Goal: Transaction & Acquisition: Obtain resource

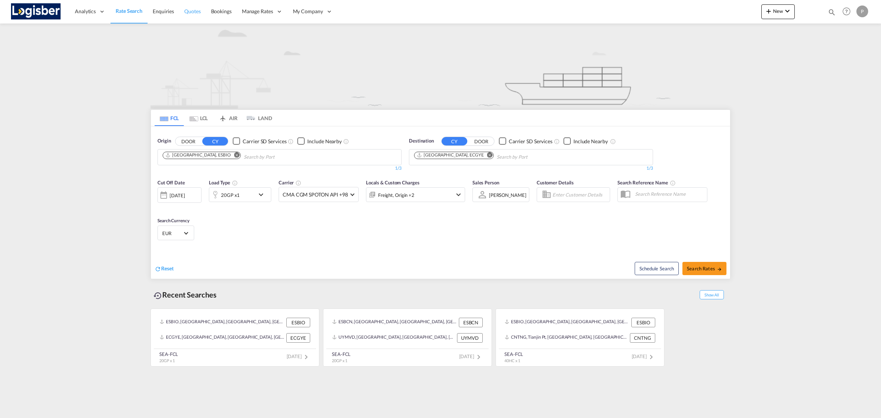
click at [184, 9] on span "Quotes" at bounding box center [192, 11] width 16 height 6
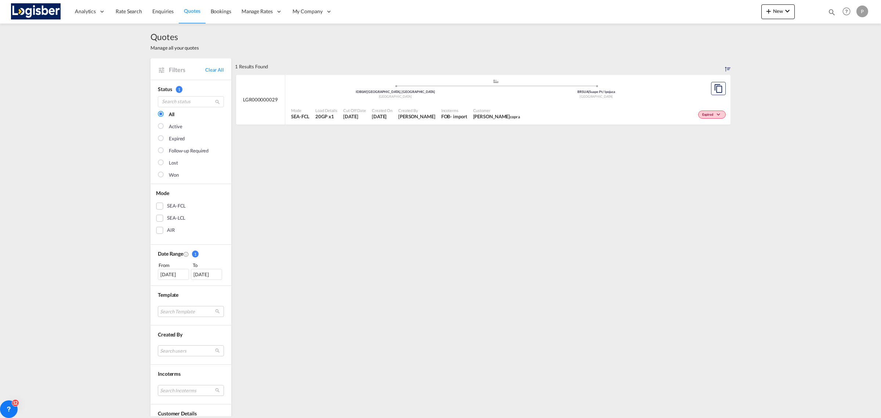
click at [528, 176] on div "1 Results Found .a{fill:#e6e6e6;}.b{fill:#cecece;}.c{fill:#2f2e41;}.d{fill:#a06…" at bounding box center [483, 313] width 496 height 510
click at [122, 13] on span "Rate Search" at bounding box center [129, 11] width 26 height 6
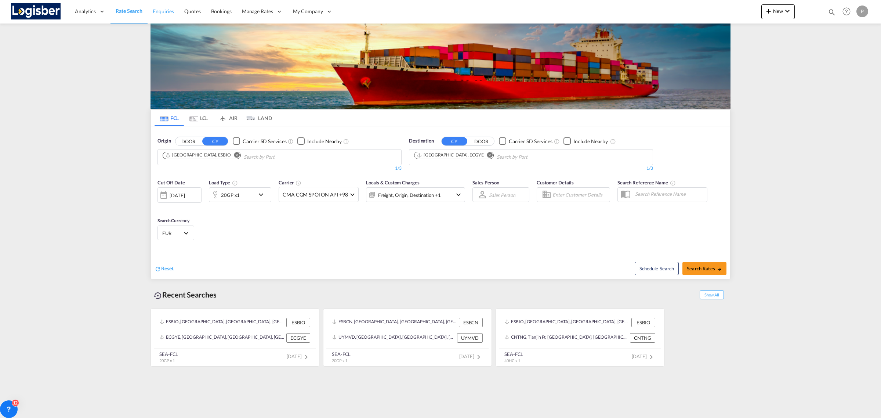
click at [160, 7] on link "Enquiries" at bounding box center [164, 12] width 32 height 24
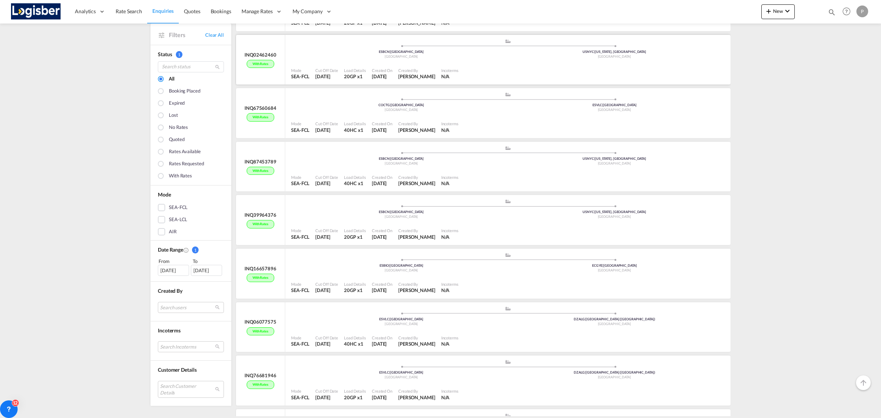
scroll to position [872, 0]
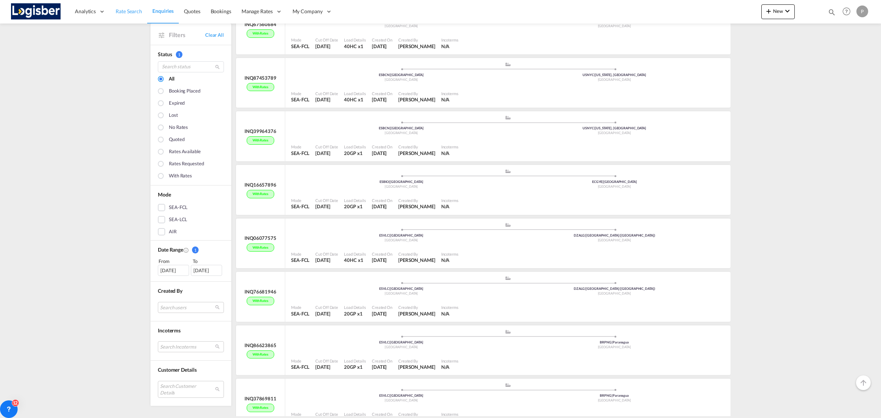
click at [122, 18] on link "Rate Search" at bounding box center [129, 12] width 37 height 24
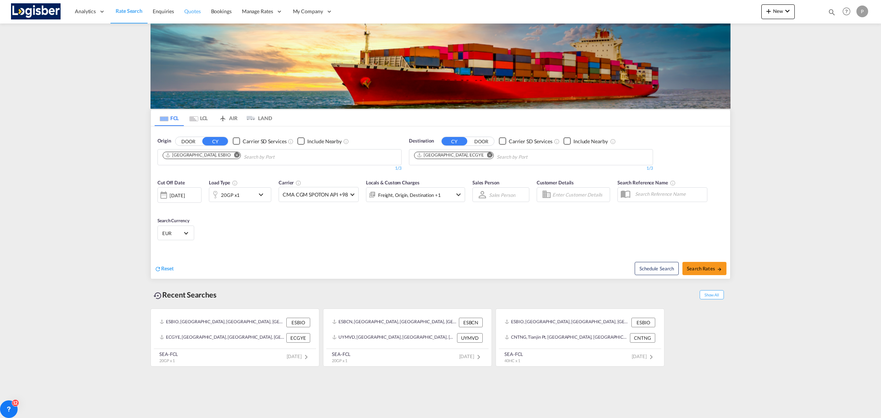
click at [199, 8] on span "Quotes" at bounding box center [192, 11] width 16 height 6
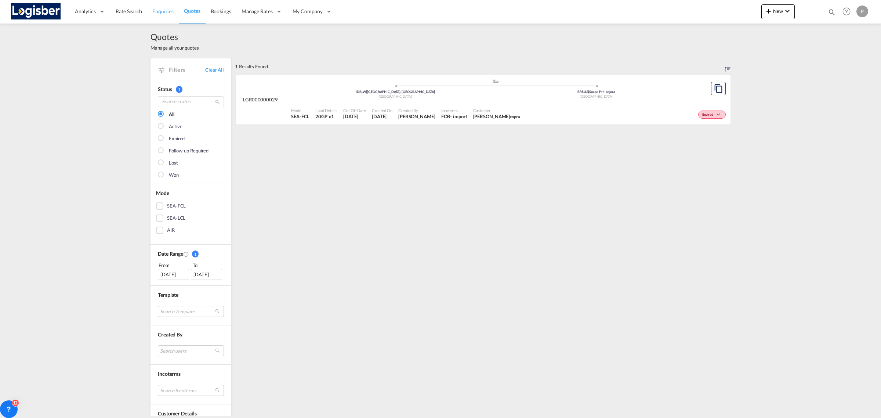
click at [163, 11] on span "Enquiries" at bounding box center [162, 11] width 21 height 6
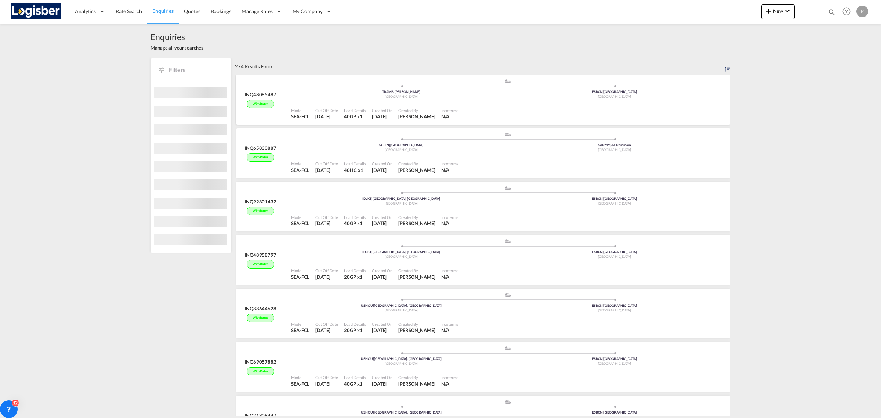
click at [192, 13] on span "Quotes" at bounding box center [192, 11] width 16 height 6
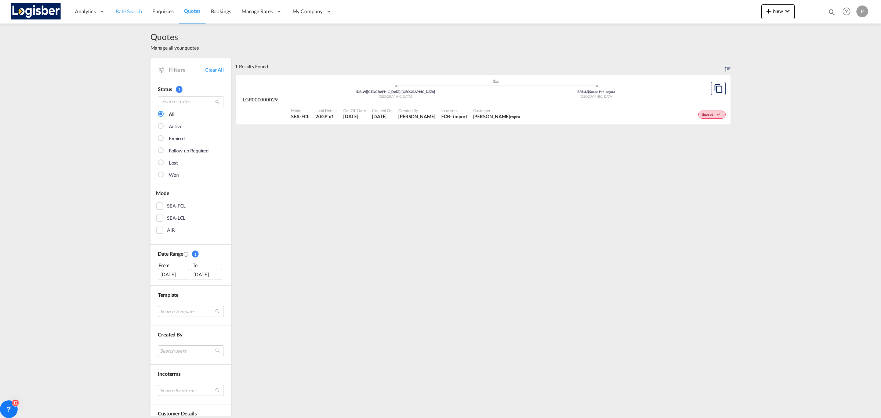
click at [133, 13] on span "Rate Search" at bounding box center [129, 11] width 26 height 6
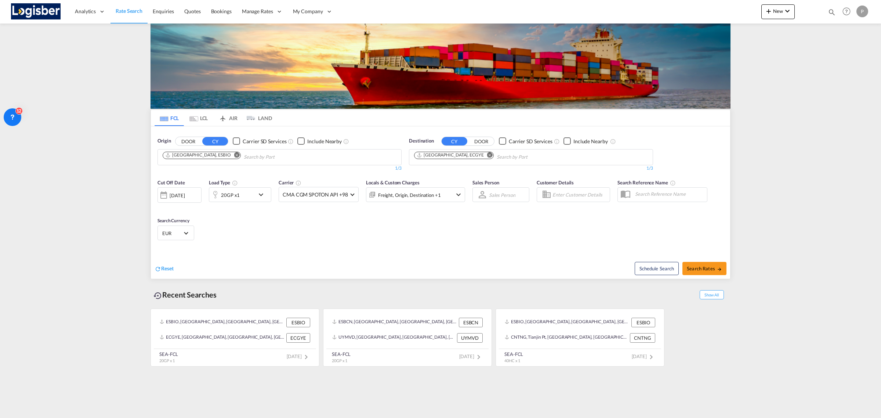
click at [483, 156] on button "Remove" at bounding box center [488, 155] width 11 height 7
click at [244, 160] on input "Chips input." at bounding box center [279, 157] width 70 height 12
click at [234, 157] on md-icon "Remove" at bounding box center [237, 155] width 6 height 6
click at [202, 156] on body "Analytics Reports Dashboard Rate Search Enquiries Quotes Bookings" at bounding box center [440, 209] width 881 height 418
type input "esbcn"
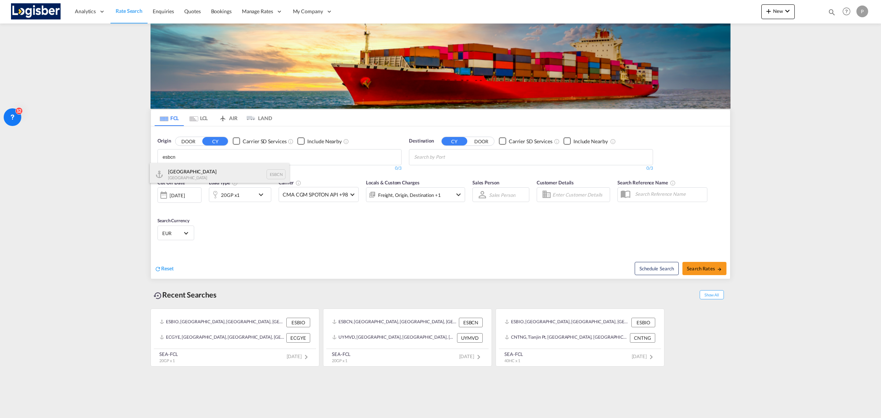
click at [197, 171] on div "Barcelona Spain ESBCN" at bounding box center [220, 174] width 140 height 22
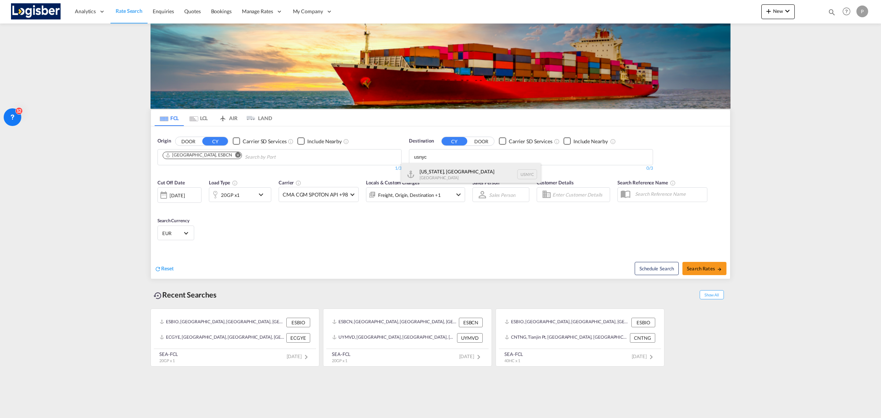
type input "usnyc"
drag, startPoint x: 443, startPoint y: 174, endPoint x: 438, endPoint y: 242, distance: 68.1
click at [441, 174] on div "[US_STATE], [GEOGRAPHIC_DATA] [GEOGRAPHIC_DATA] USNYC" at bounding box center [471, 174] width 140 height 22
click at [709, 267] on span "Search Rates" at bounding box center [704, 269] width 35 height 6
type input "ESBCN to USNYC / [DATE]"
